Goal: Navigation & Orientation: Find specific page/section

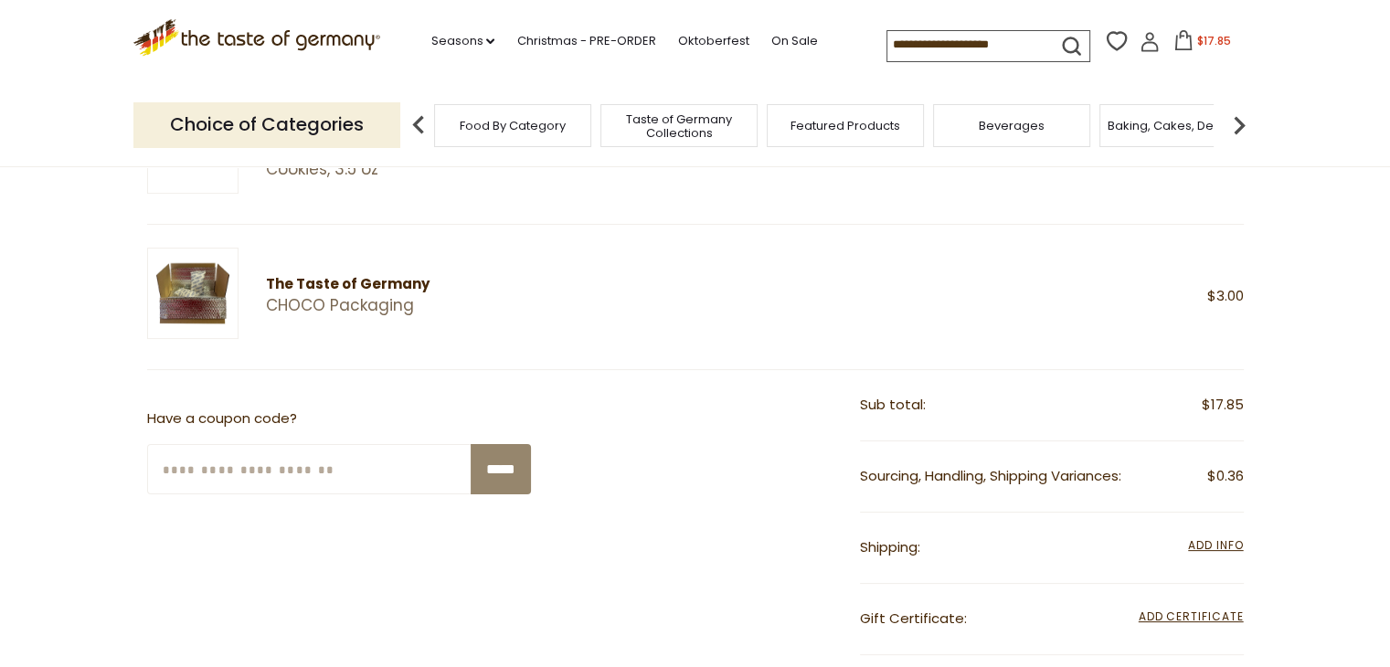
scroll to position [329, 0]
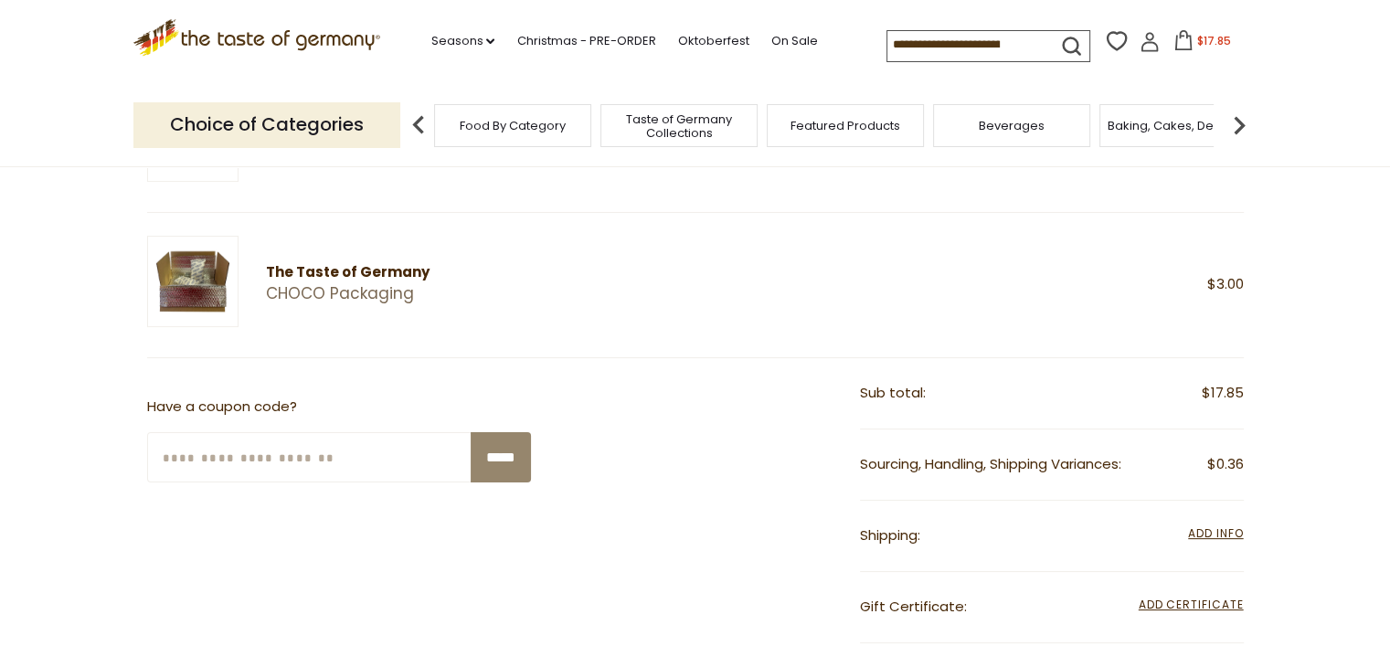
click at [341, 39] on icon ".st0{fill:#EDD300;} .st1{fill:#D33E21;}" at bounding box center [257, 37] width 248 height 37
click at [355, 294] on link "CHOCO Packaging" at bounding box center [495, 293] width 459 height 19
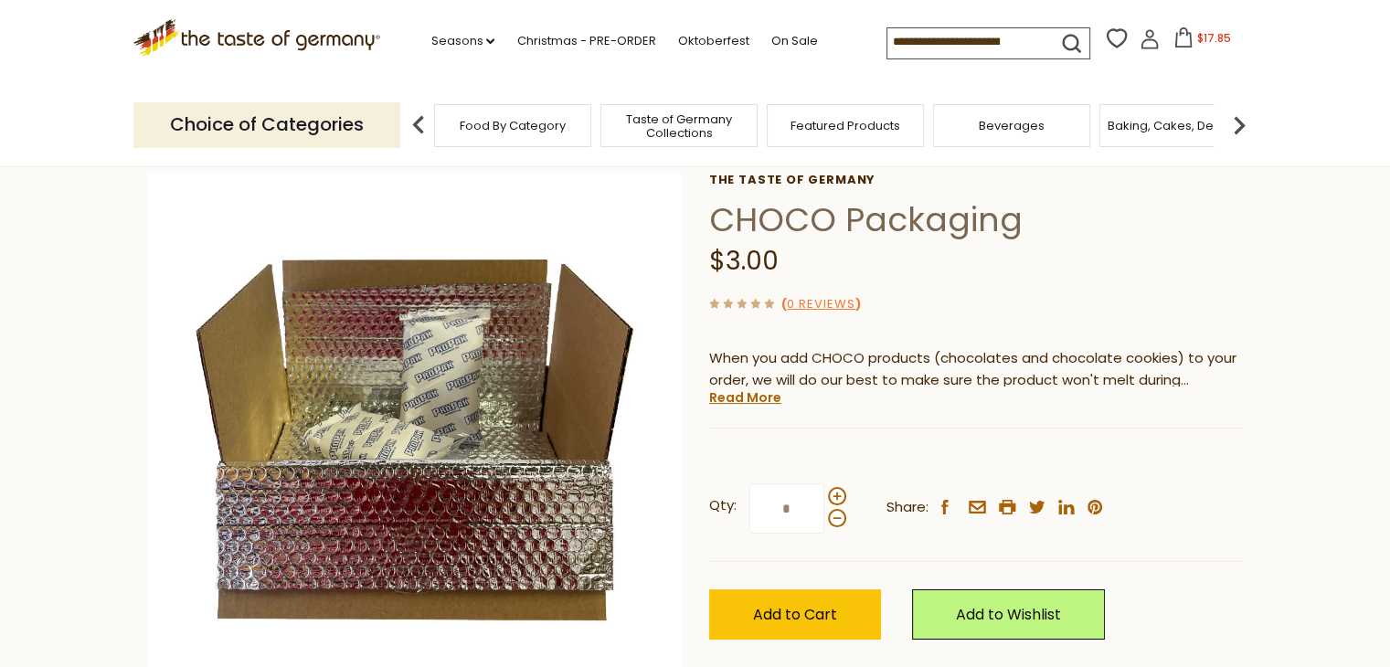
scroll to position [73, 0]
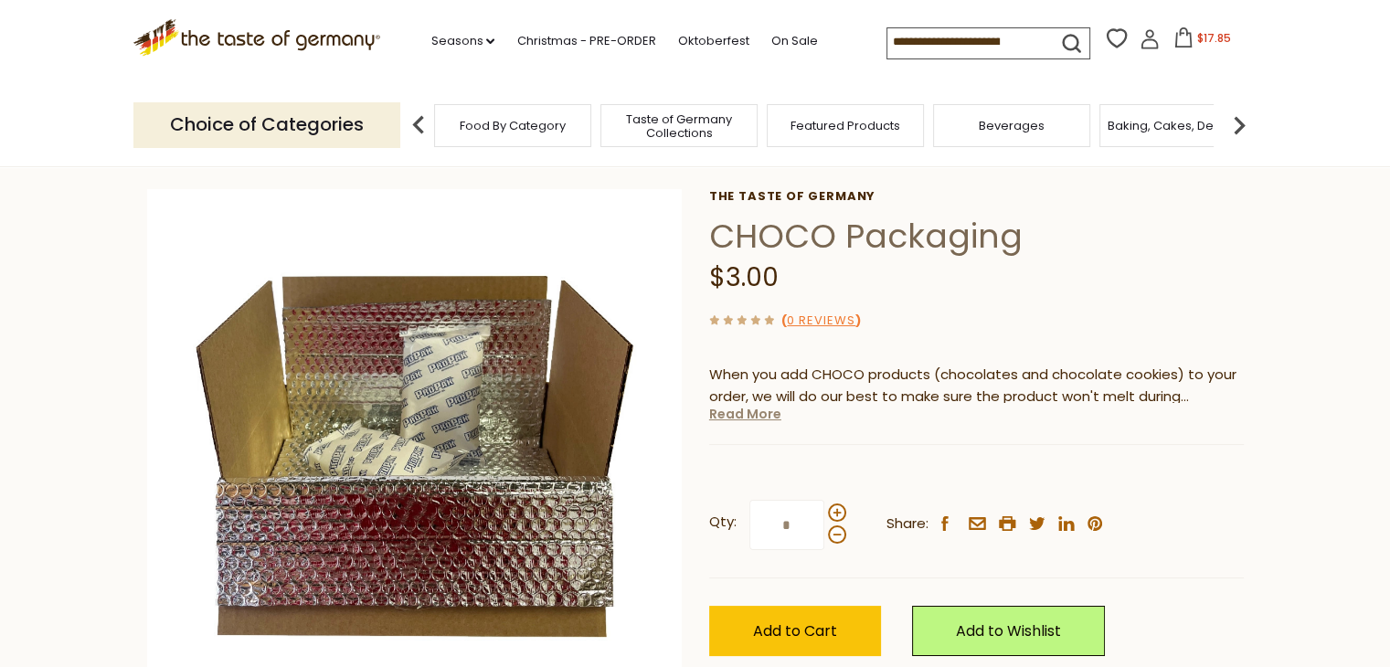
click at [737, 419] on link "Read More" at bounding box center [745, 414] width 72 height 18
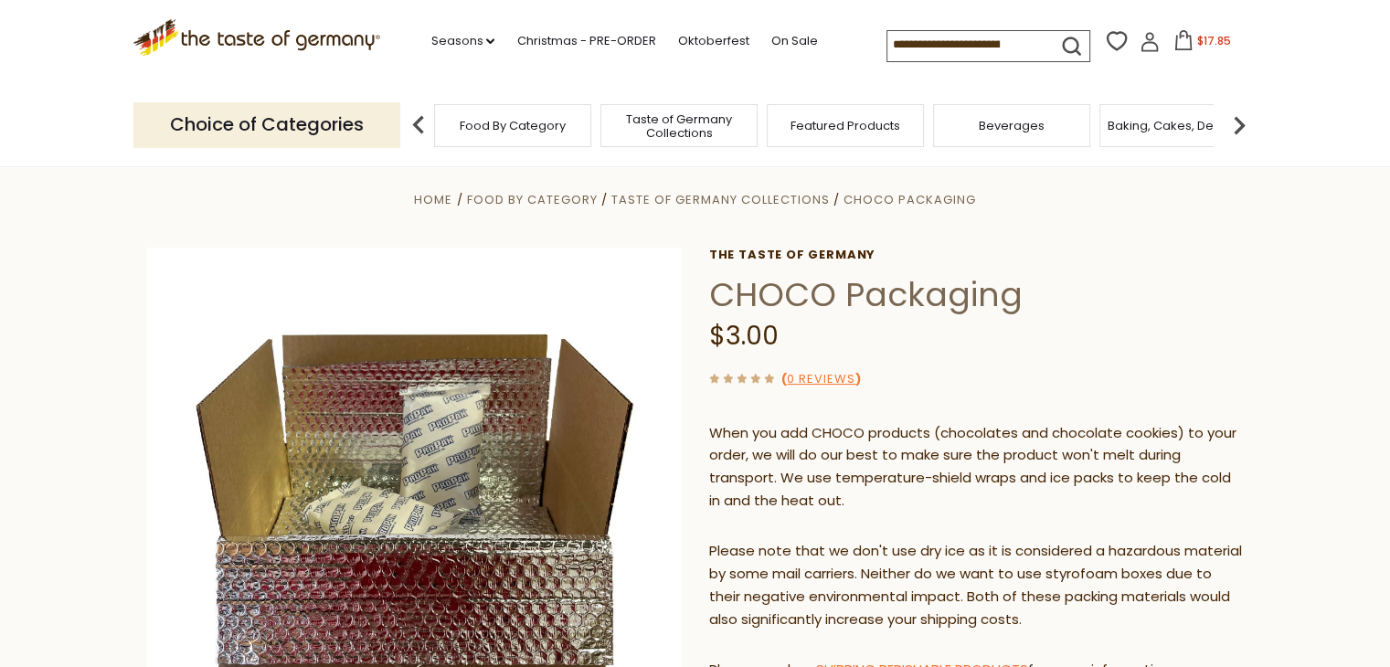
scroll to position [0, 0]
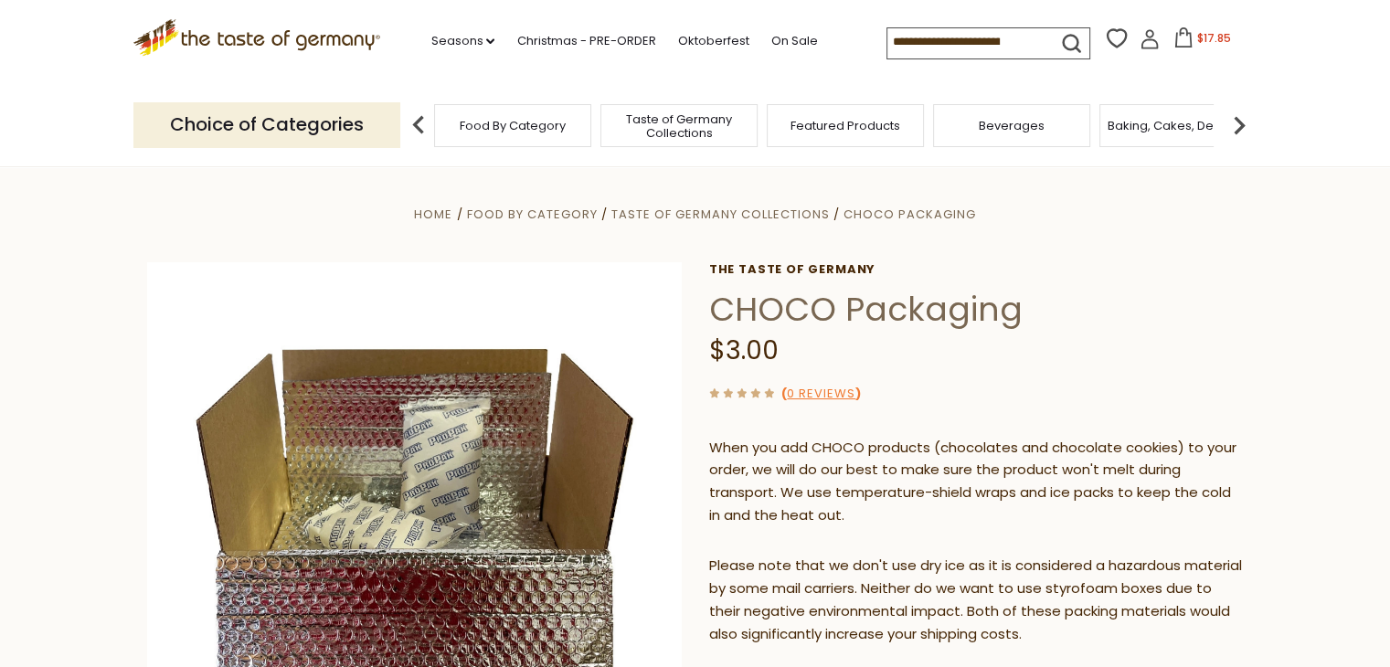
click at [333, 32] on icon ".st0{fill:#EDD300;} .st1{fill:#D33E21;}" at bounding box center [257, 37] width 248 height 37
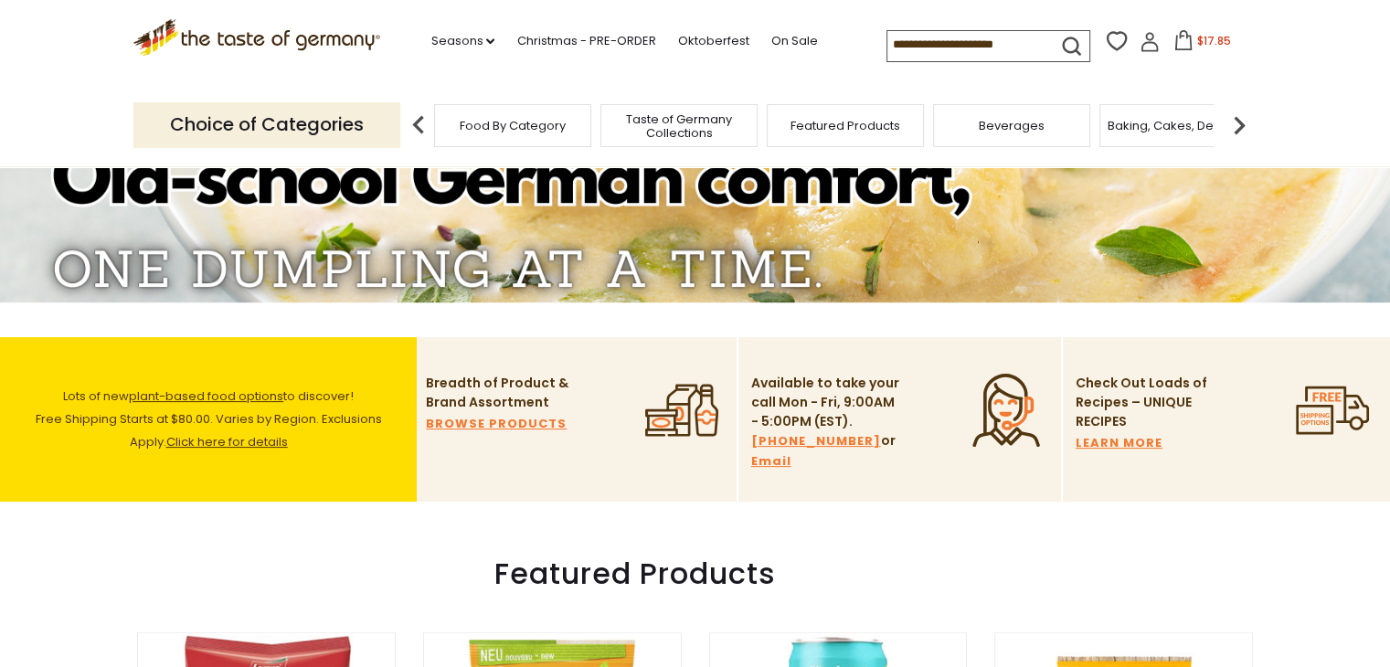
scroll to position [366, 0]
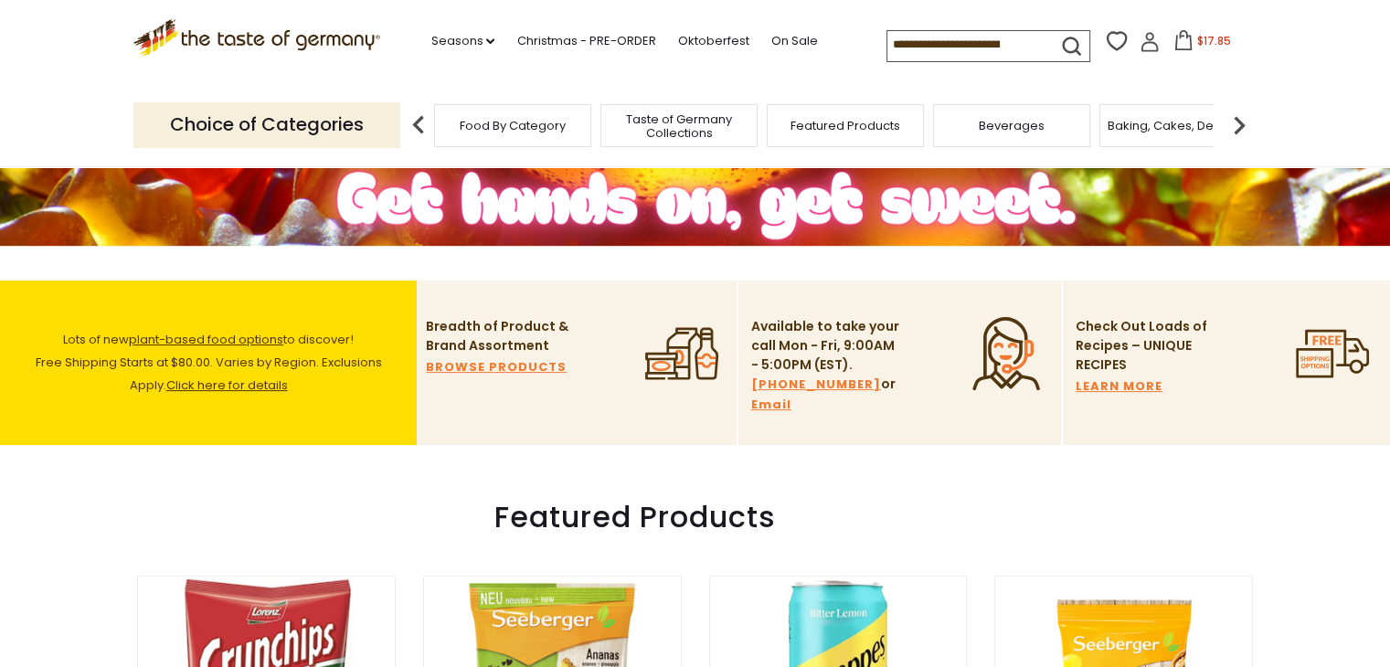
click at [227, 389] on link "Click here for details" at bounding box center [227, 385] width 122 height 17
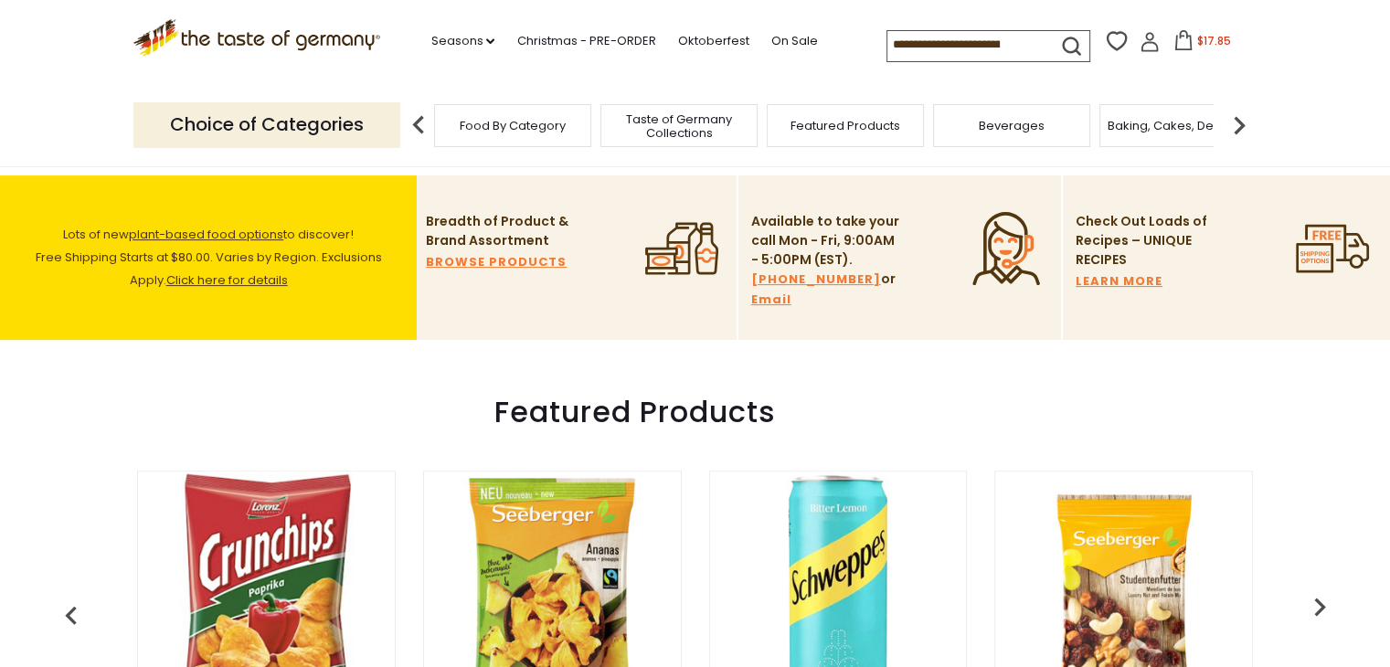
scroll to position [475, 0]
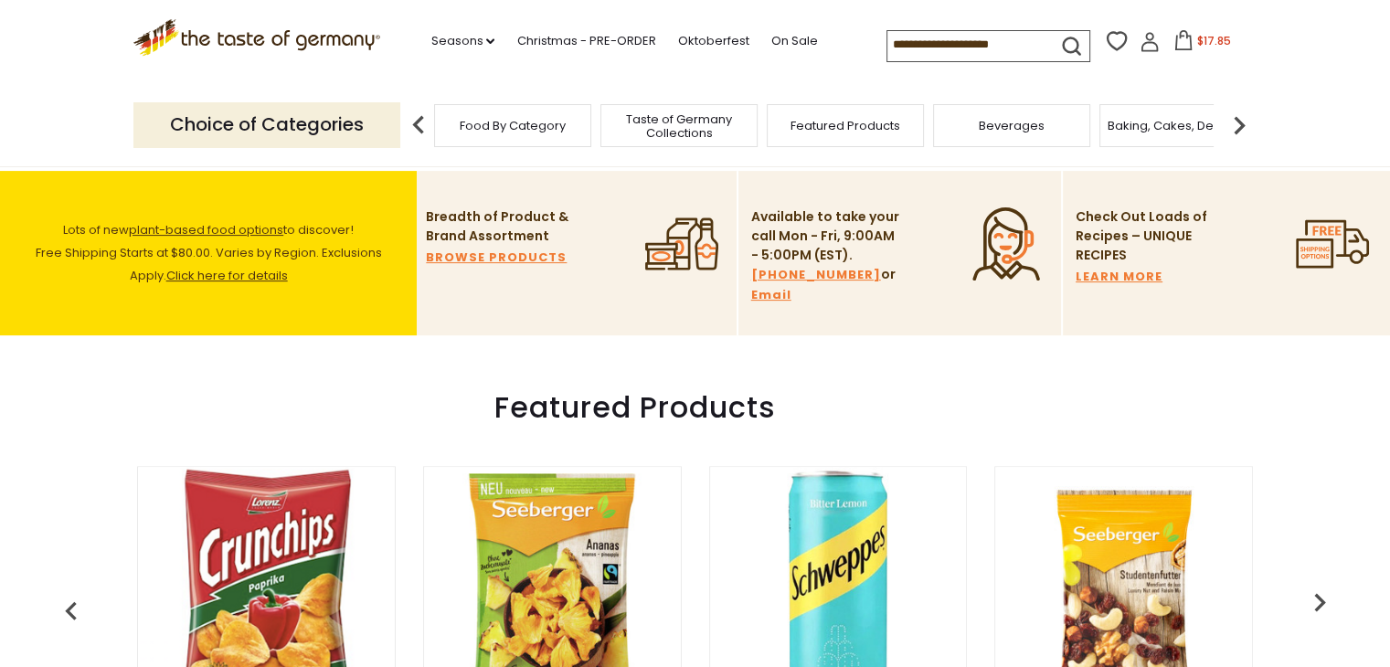
click at [1305, 263] on icon ".st0{fill:#523610;} .st1{fill:#F07B33;}" at bounding box center [1332, 244] width 73 height 73
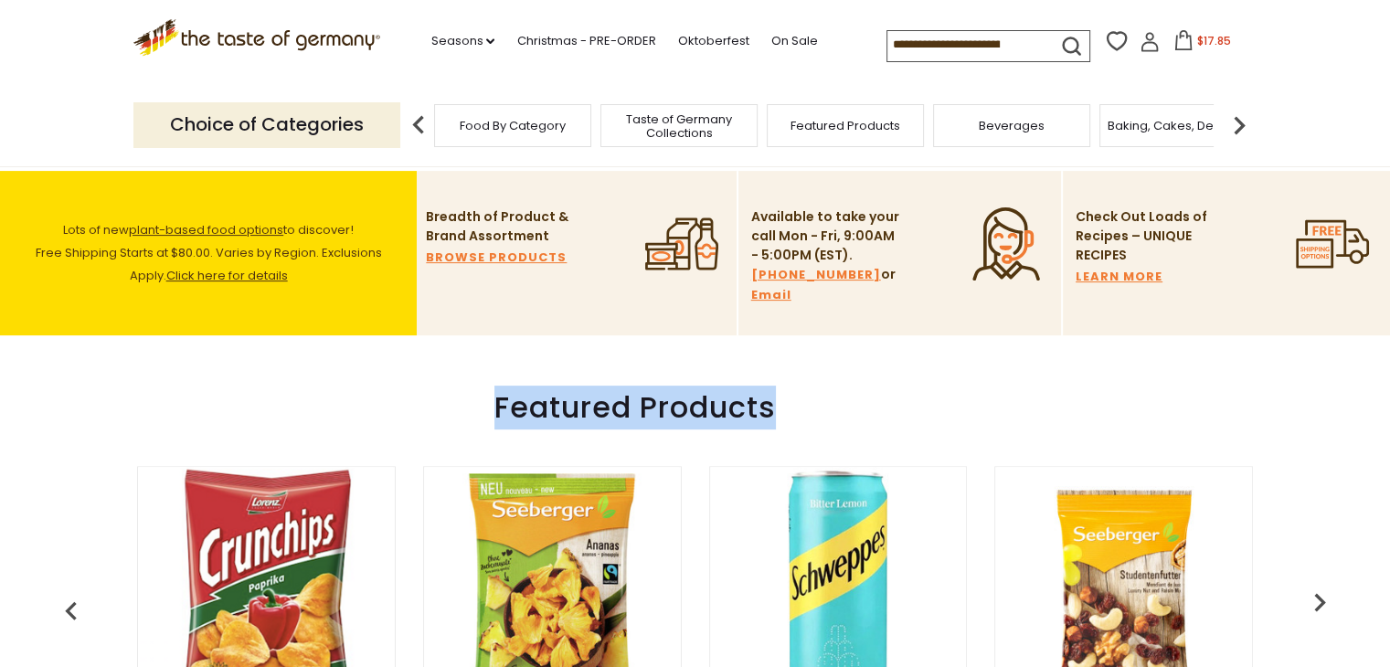
click at [1305, 263] on icon ".st0{fill:#523610;} .st1{fill:#F07B33;}" at bounding box center [1332, 244] width 73 height 73
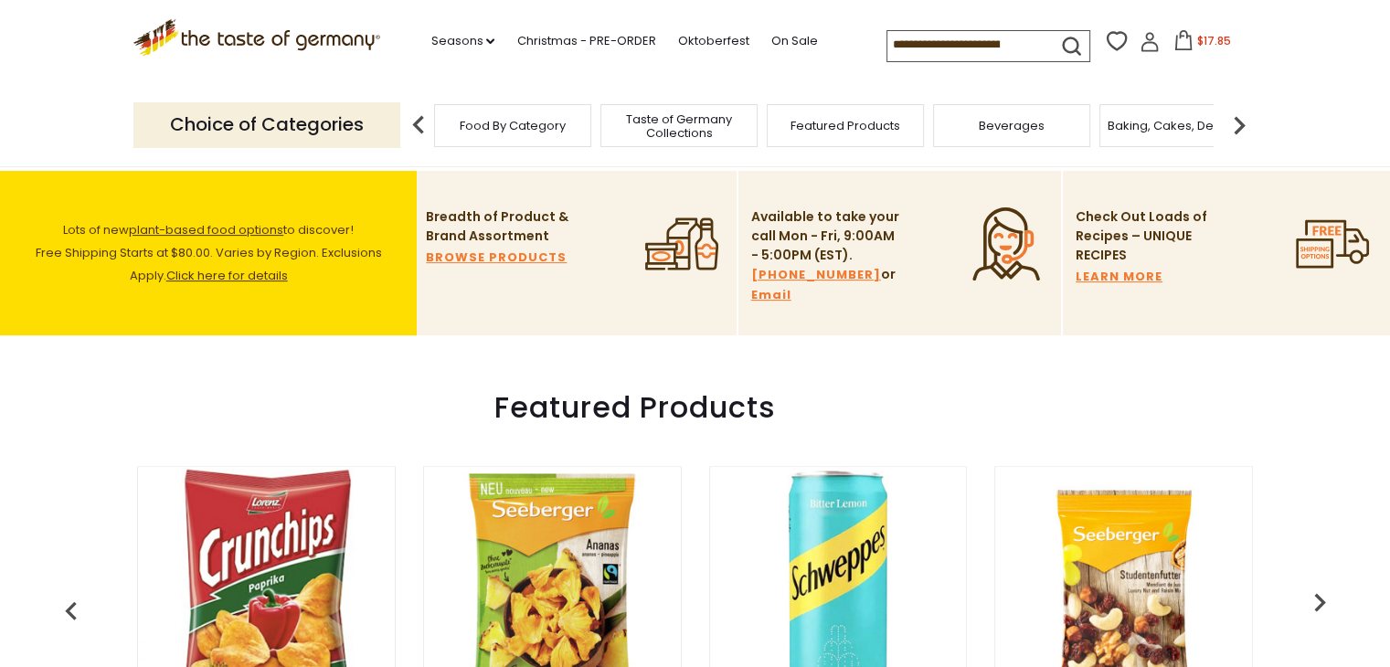
click at [1305, 263] on icon ".st0{fill:#523610;} .st1{fill:#F07B33;}" at bounding box center [1332, 244] width 73 height 73
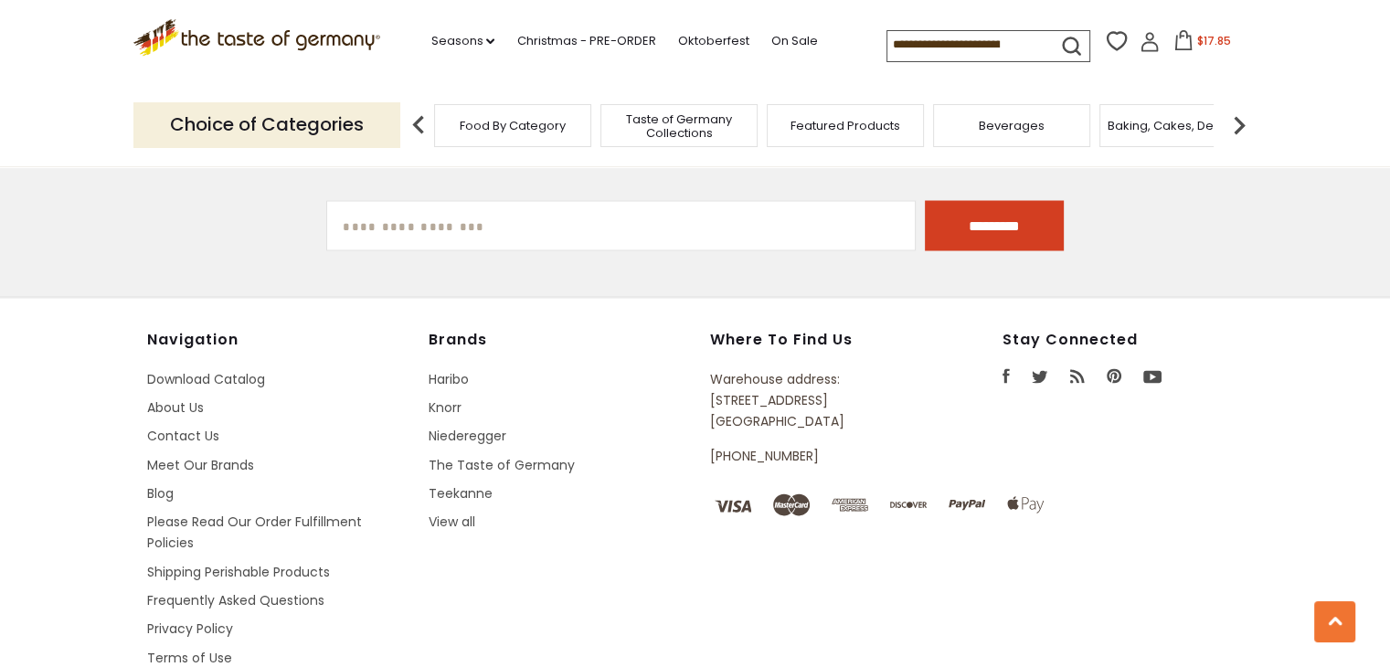
scroll to position [3262, 0]
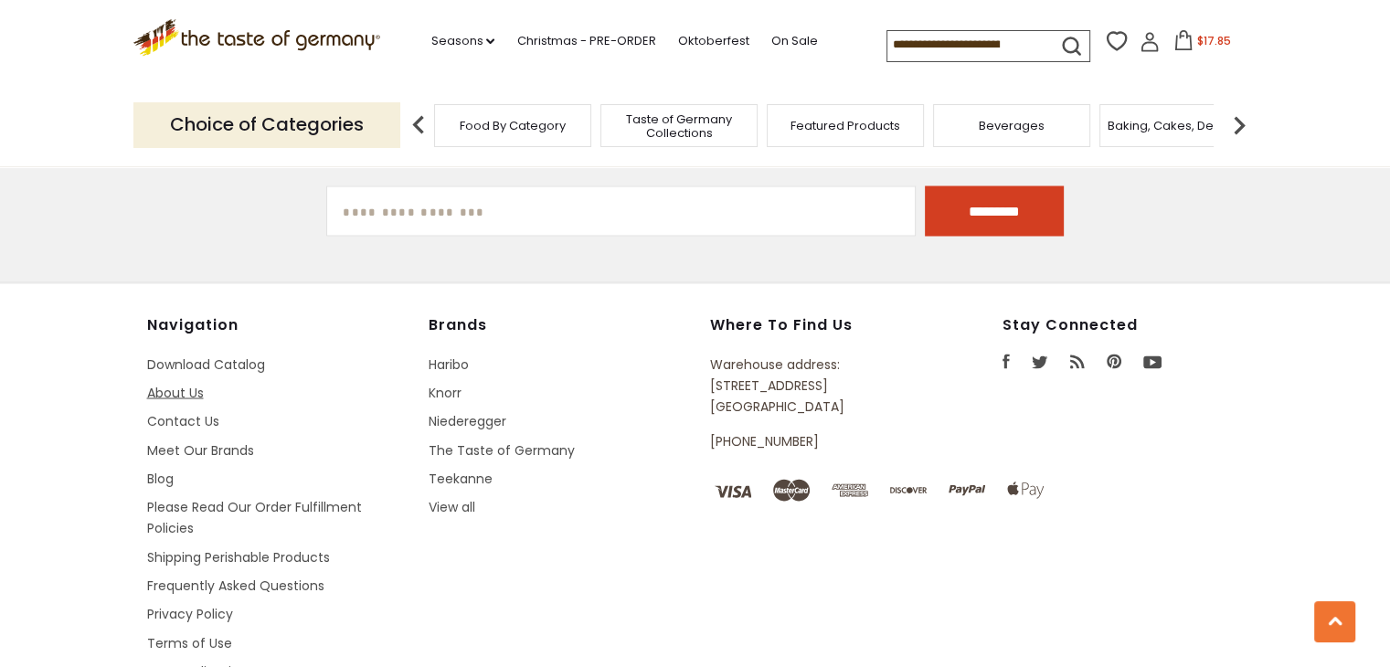
click at [184, 383] on link "About Us" at bounding box center [175, 392] width 57 height 18
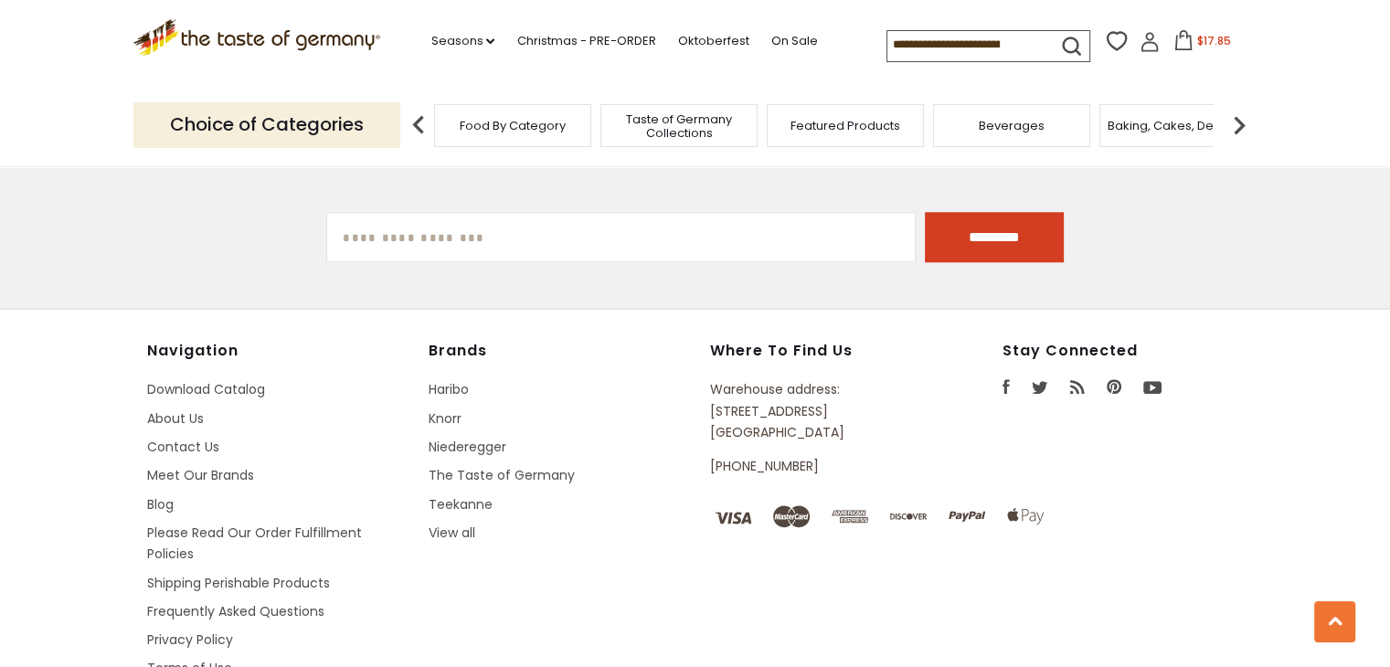
scroll to position [1682, 0]
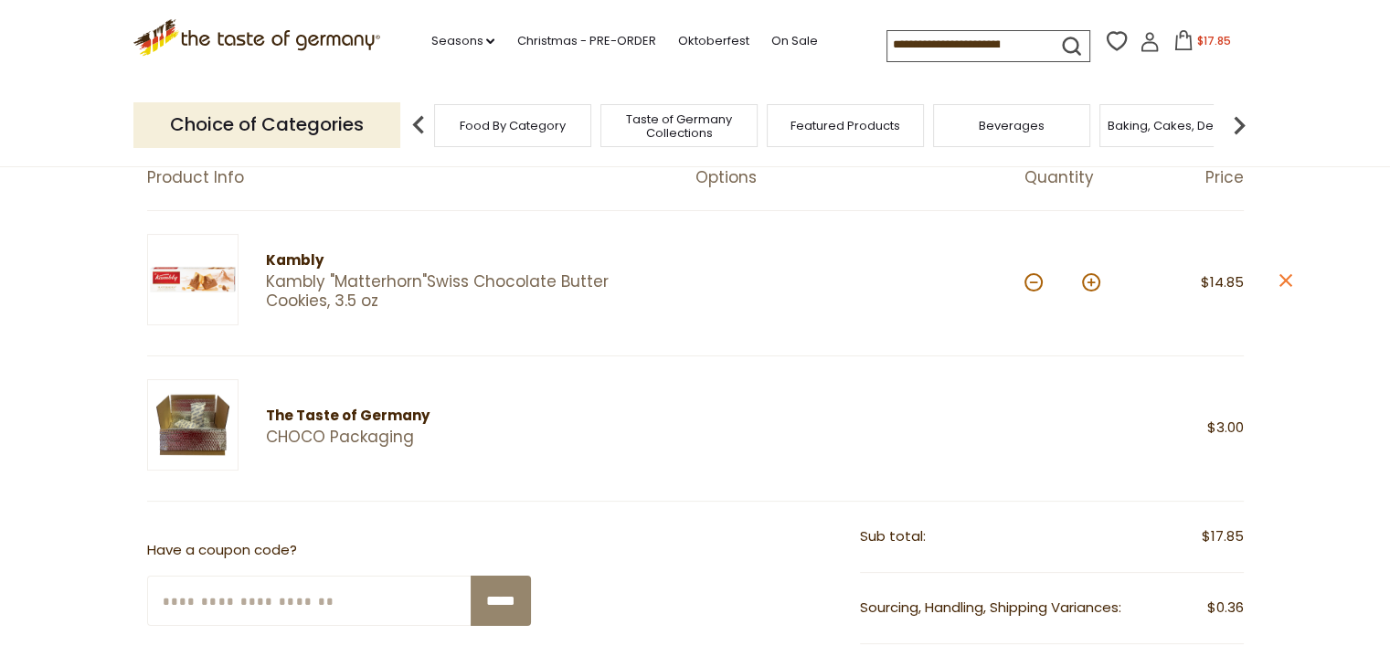
scroll to position [186, 0]
